Goal: Information Seeking & Learning: Find contact information

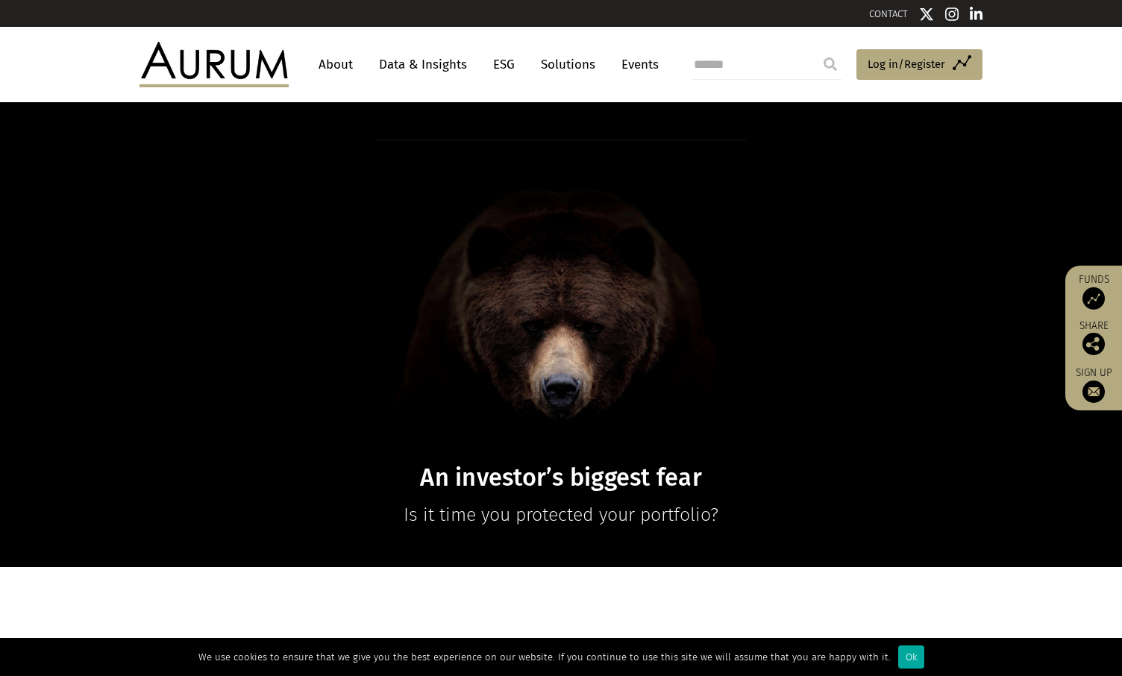
click at [327, 60] on link "About" at bounding box center [335, 65] width 49 height 28
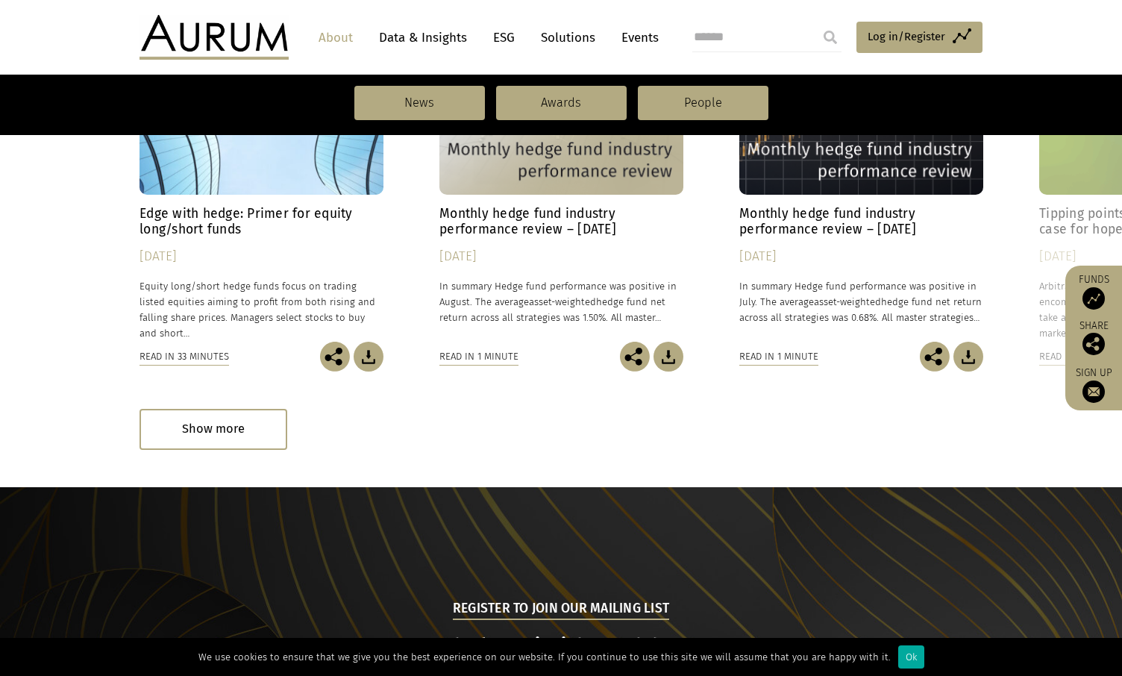
scroll to position [1559, 0]
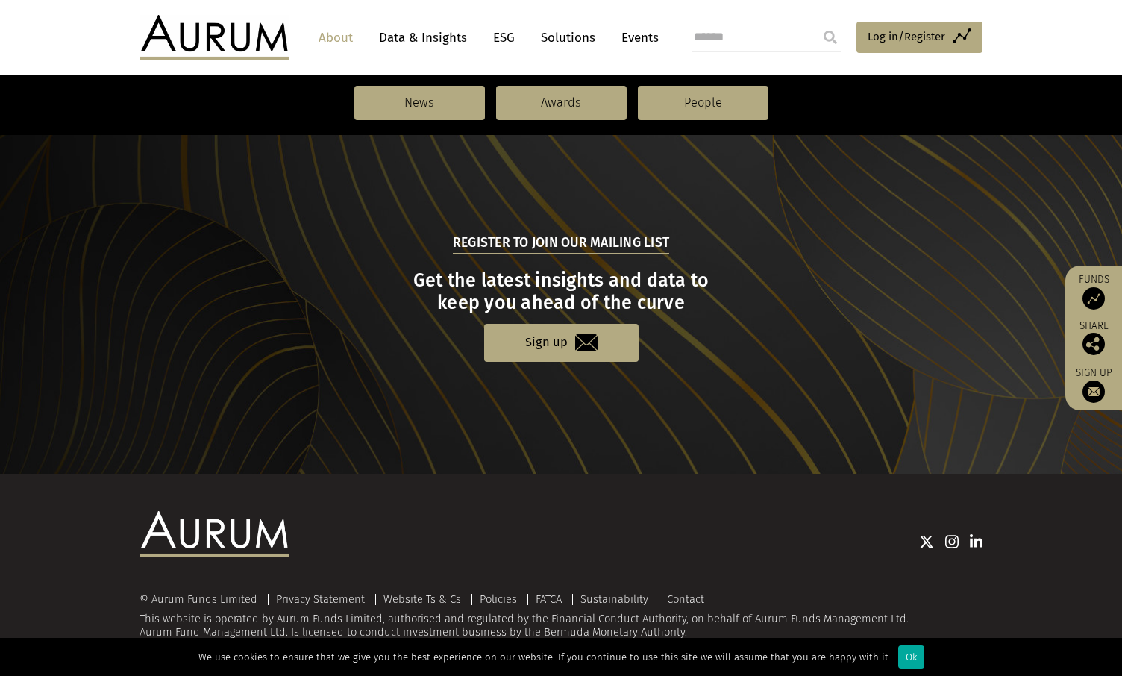
click at [704, 595] on li "Contact" at bounding box center [685, 599] width 53 height 11
click at [694, 597] on link "Contact" at bounding box center [685, 598] width 37 height 13
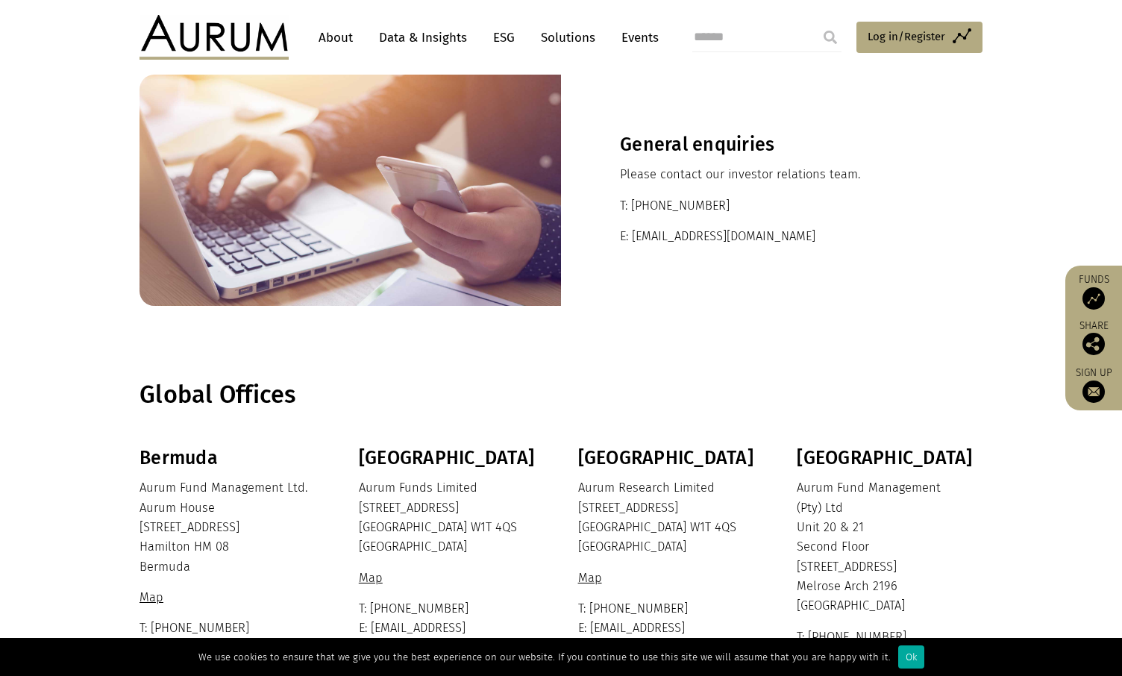
scroll to position [149, 0]
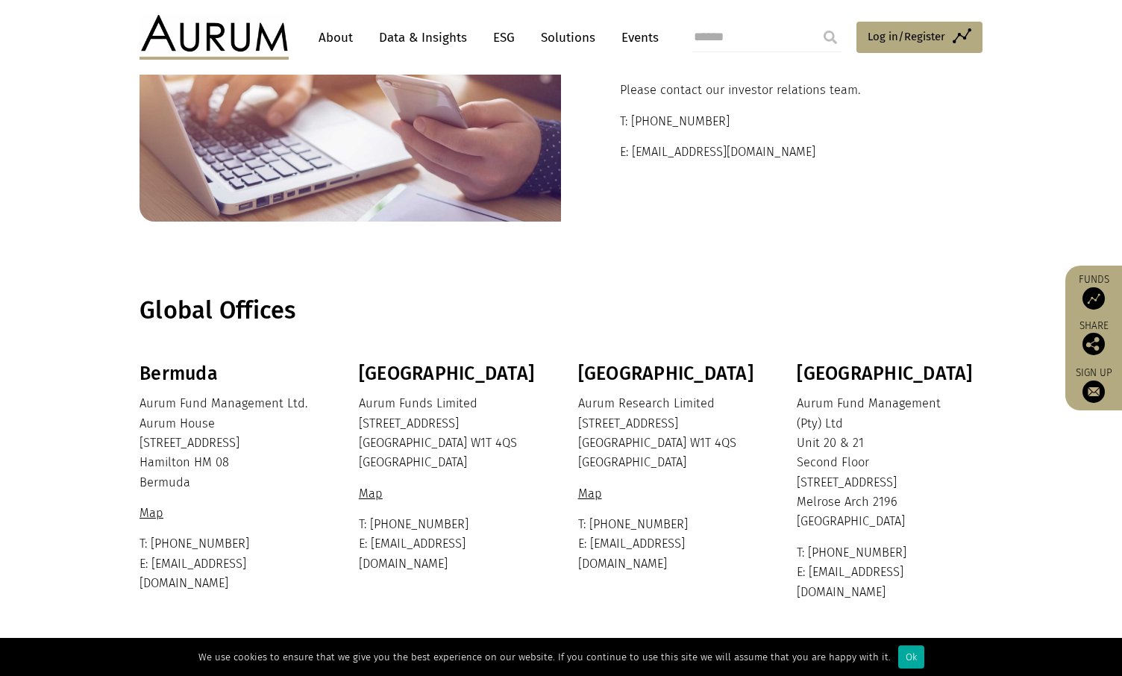
drag, startPoint x: 353, startPoint y: 417, endPoint x: 444, endPoint y: 429, distance: 91.8
click at [444, 429] on div "Bermuda Aurum Fund Management Ltd. Aurum House 35 Richmond Road Hamilton HM 08 …" at bounding box center [561, 481] width 873 height 239
click at [467, 430] on p "Aurum Funds Limited 80 Charlotte Street London W1T 4QS United Kingdom" at bounding box center [450, 433] width 182 height 79
drag, startPoint x: 471, startPoint y: 425, endPoint x: 361, endPoint y: 424, distance: 109.6
click at [361, 424] on p "Aurum Funds Limited 80 Charlotte Street London W1T 4QS United Kingdom" at bounding box center [450, 433] width 182 height 79
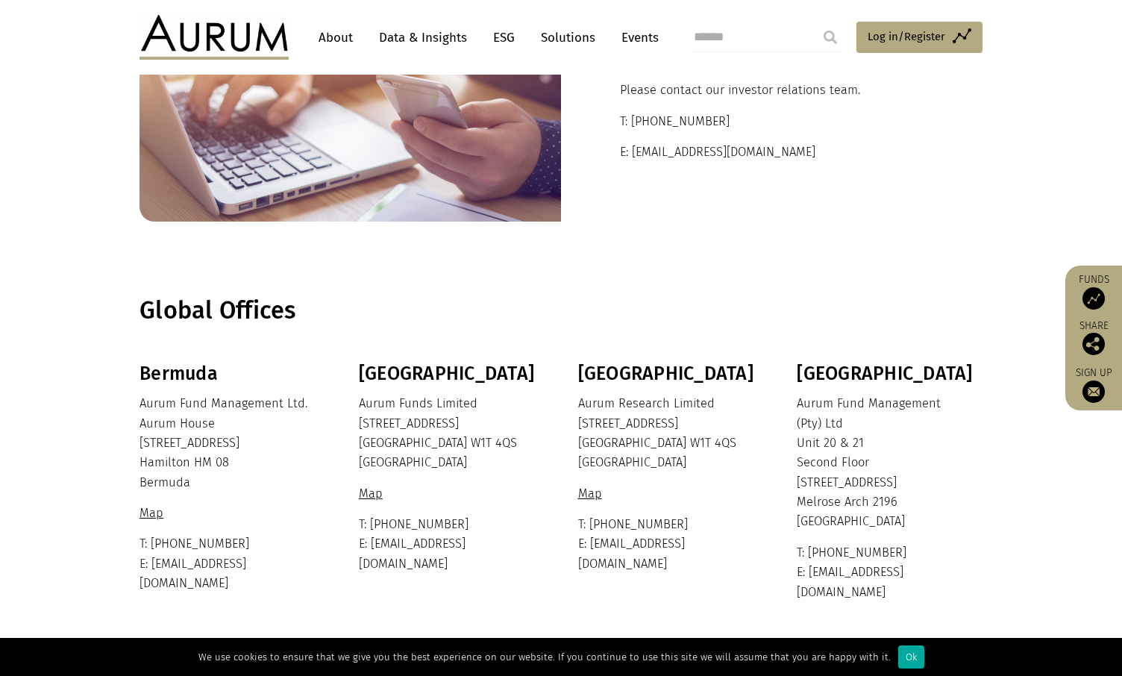
copy p "80 Charlotte Street"
drag, startPoint x: 455, startPoint y: 438, endPoint x: 403, endPoint y: 441, distance: 51.5
click at [403, 441] on p "Aurum Funds Limited 80 Charlotte Street London W1T 4QS United Kingdom" at bounding box center [450, 433] width 182 height 79
copy p "W1T 4QS"
drag, startPoint x: 355, startPoint y: 427, endPoint x: 456, endPoint y: 426, distance: 101.4
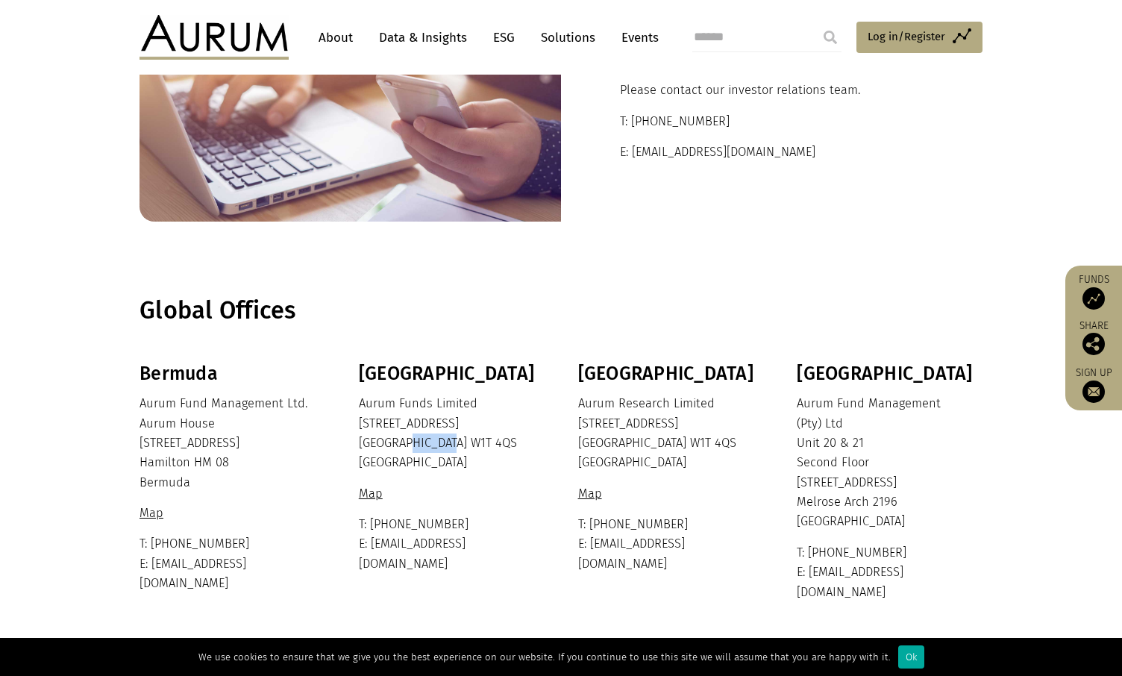
click at [456, 426] on div "Bermuda Aurum Fund Management Ltd. Aurum House 35 Richmond Road Hamilton HM 08 …" at bounding box center [561, 481] width 873 height 239
click at [461, 426] on p "Aurum Funds Limited 80 Charlotte Street London W1T 4QS United Kingdom" at bounding box center [450, 433] width 182 height 79
drag, startPoint x: 465, startPoint y: 427, endPoint x: 359, endPoint y: 421, distance: 106.0
click at [359, 421] on p "Aurum Funds Limited 80 Charlotte Street London W1T 4QS United Kingdom" at bounding box center [450, 433] width 182 height 79
copy p "80 Charlotte Street"
